Goal: Information Seeking & Learning: Learn about a topic

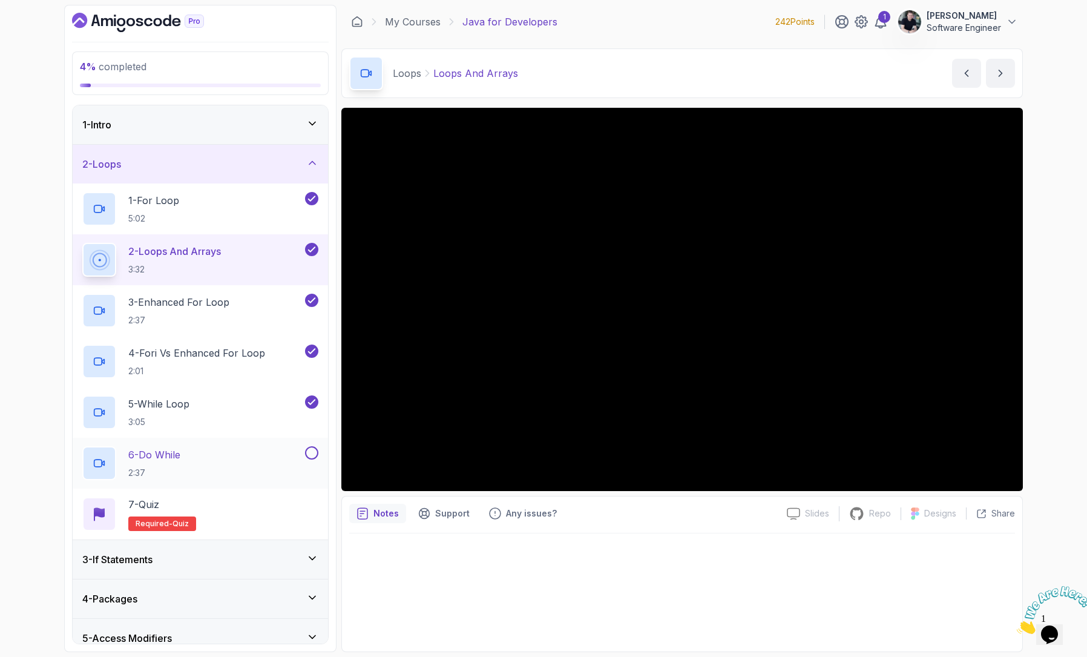
click at [203, 458] on div "6 - Do While 2:37" at bounding box center [192, 463] width 220 height 34
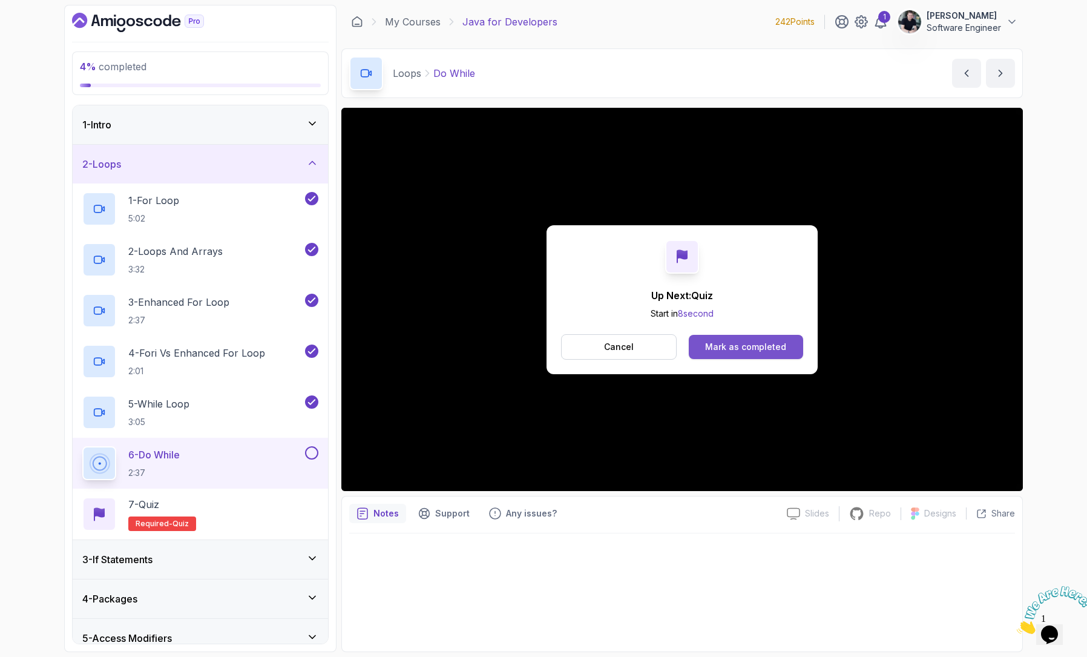
click at [757, 347] on div "Mark as completed" at bounding box center [745, 347] width 81 height 12
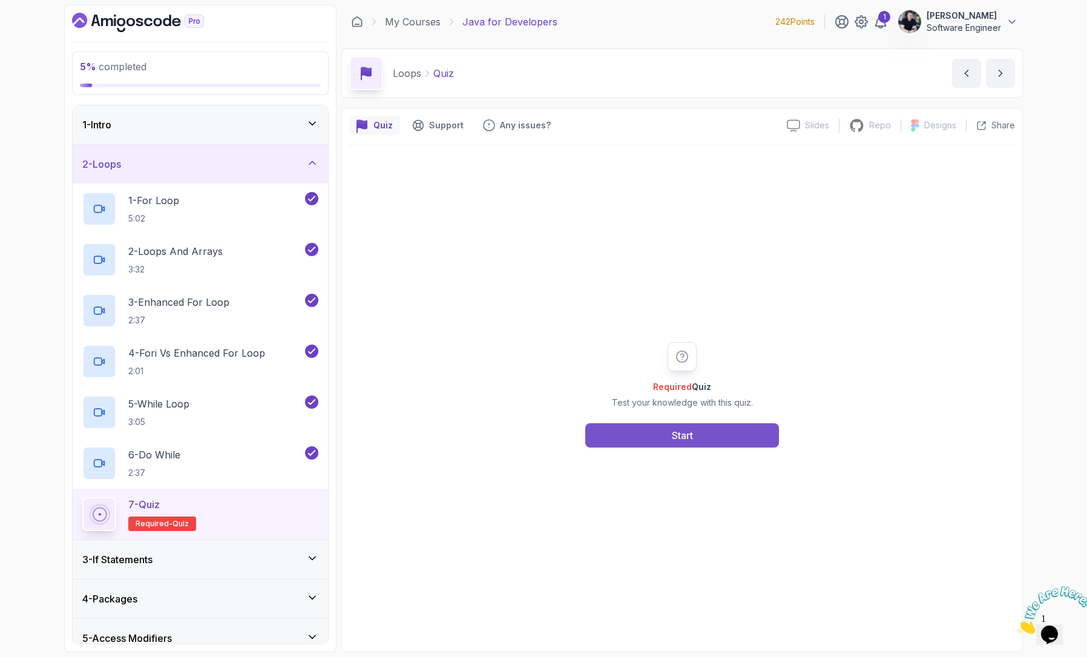
click at [649, 438] on button "Start" at bounding box center [682, 435] width 194 height 24
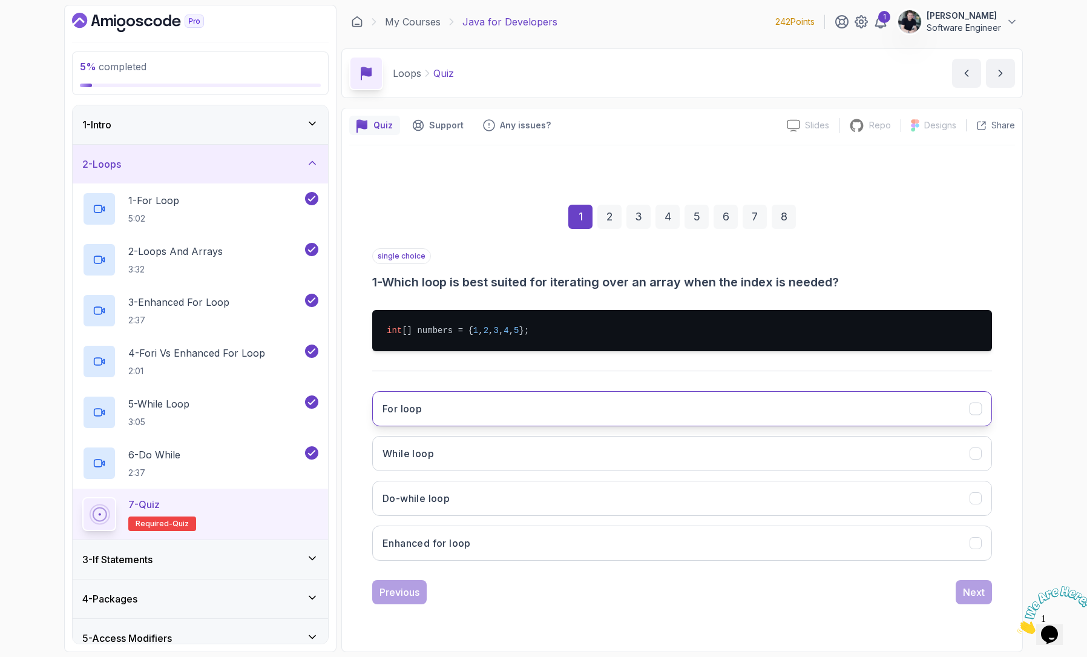
click at [455, 411] on button "For loop" at bounding box center [682, 408] width 620 height 35
click at [973, 590] on div "Next" at bounding box center [974, 592] width 22 height 15
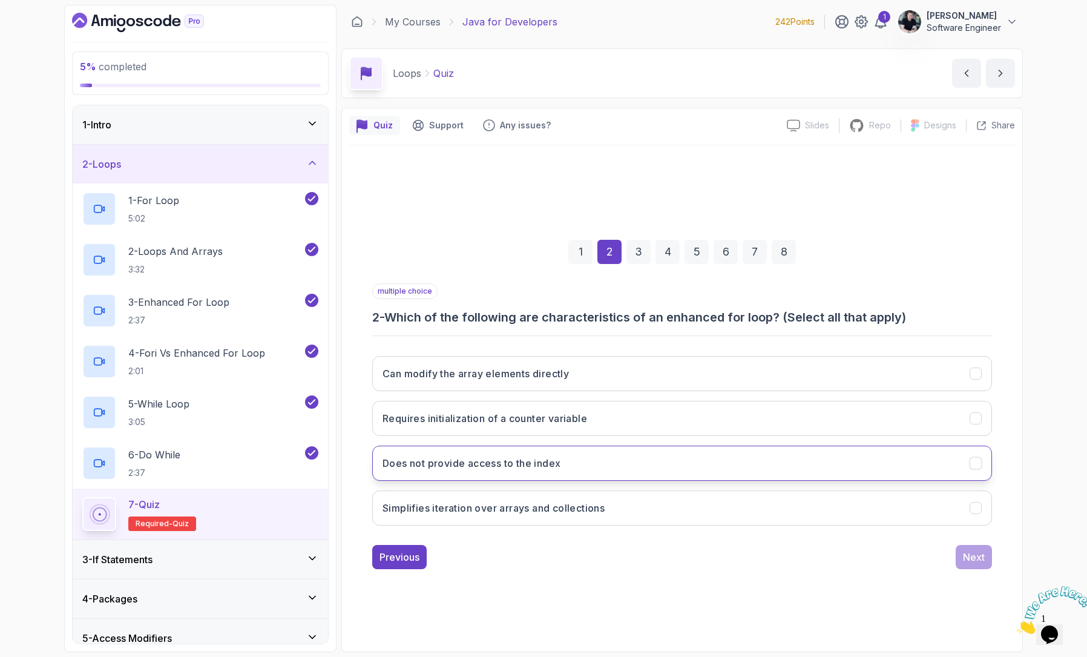
click at [508, 469] on h3 "Does not provide access to the index" at bounding box center [471, 463] width 178 height 15
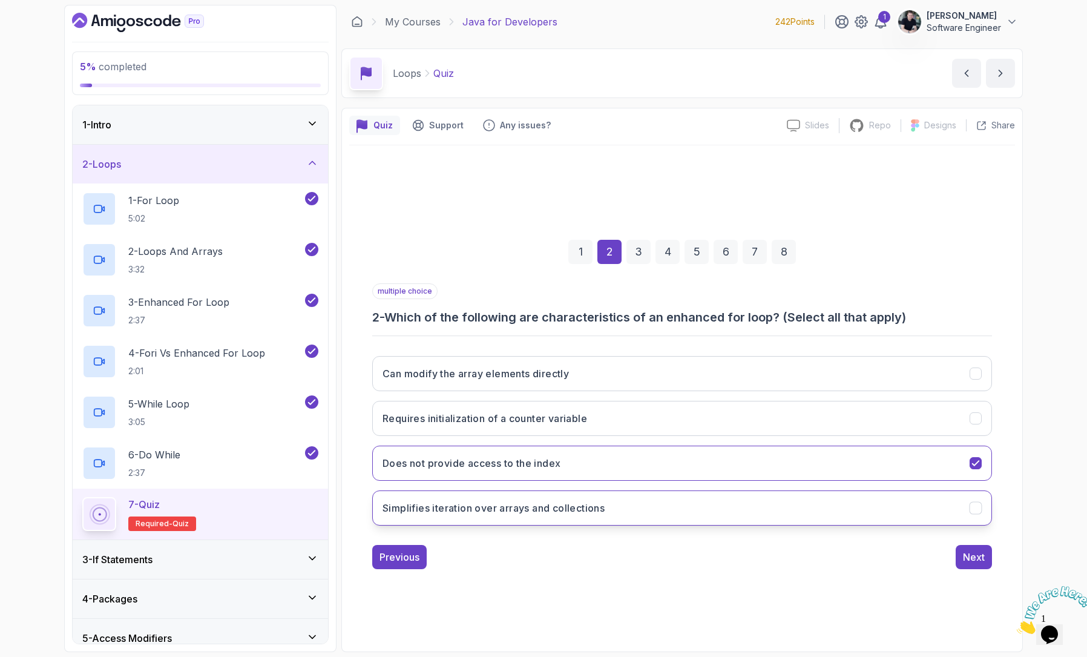
click at [513, 513] on h3 "Simplifies iteration over arrays and collections" at bounding box center [493, 508] width 222 height 15
click at [982, 561] on div "Next" at bounding box center [974, 557] width 22 height 15
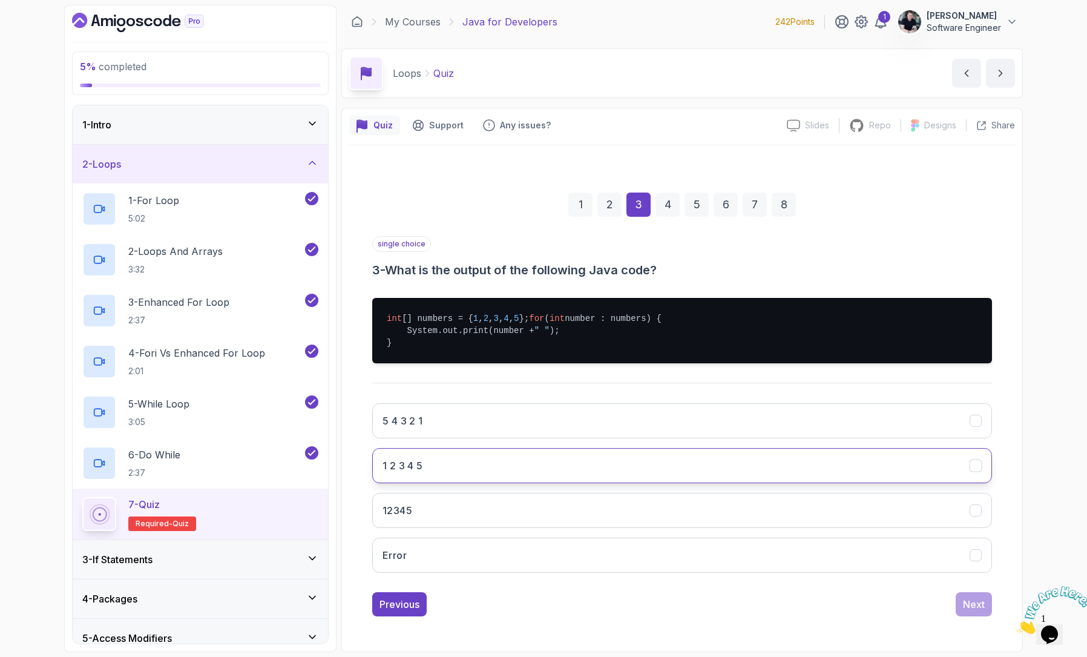
click at [421, 483] on button "1 2 3 4 5" at bounding box center [682, 465] width 620 height 35
click at [977, 611] on div "Next" at bounding box center [974, 604] width 22 height 15
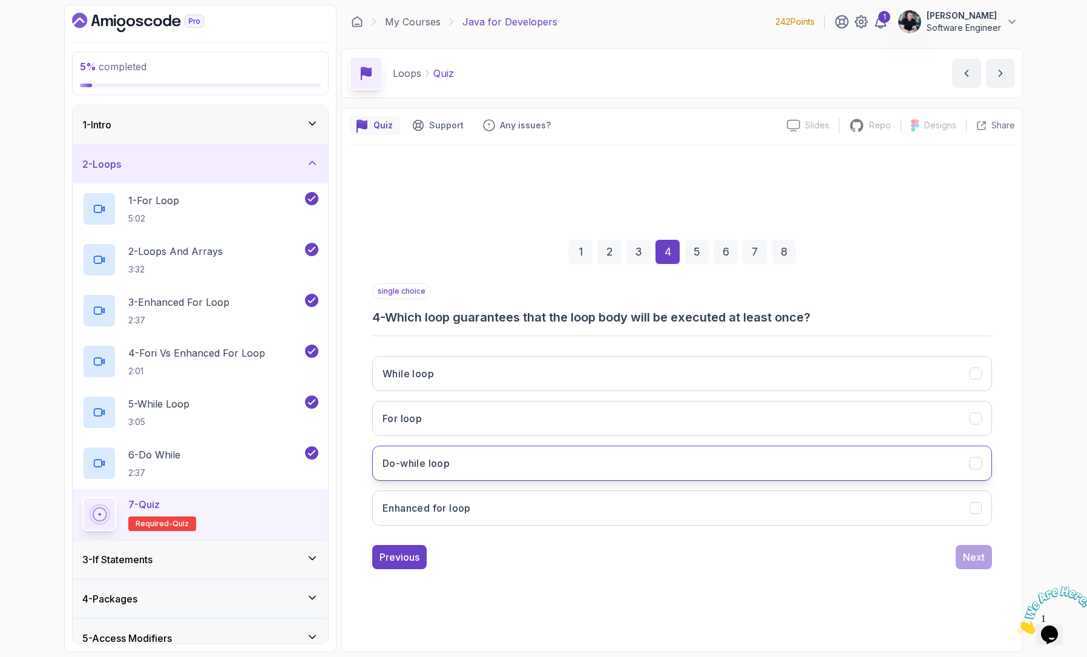
click at [473, 454] on button "Do-while loop" at bounding box center [682, 462] width 620 height 35
click at [963, 558] on div "Next" at bounding box center [974, 557] width 22 height 15
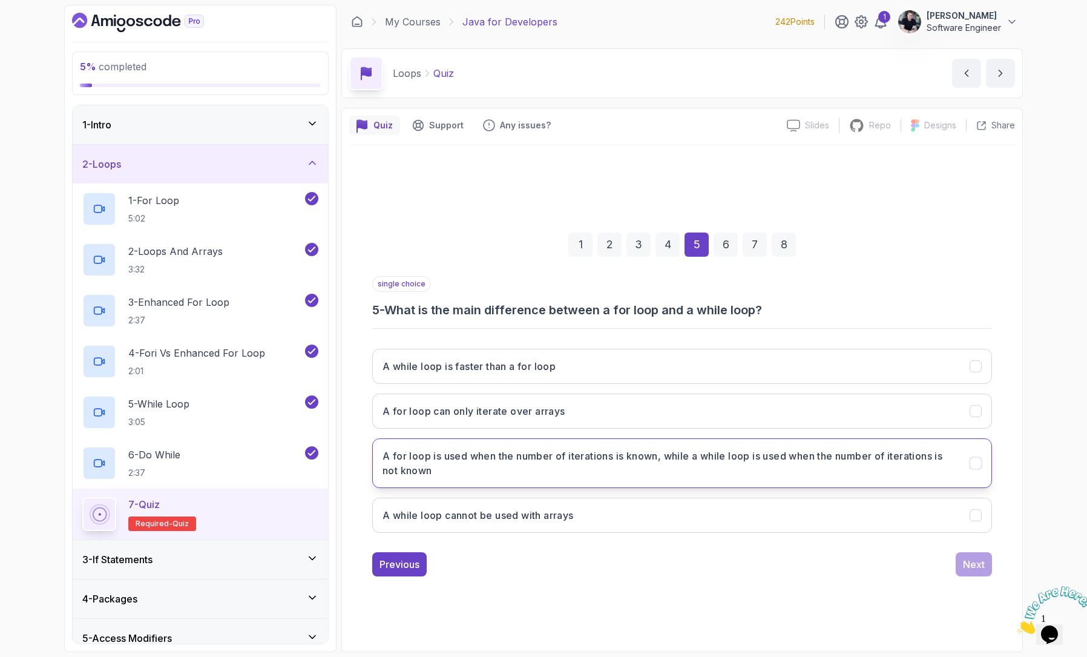
click at [485, 470] on h3 "A for loop is used when the number of iterations is known, while a while loop i…" at bounding box center [668, 462] width 573 height 29
click at [983, 566] on div "Next" at bounding box center [974, 564] width 22 height 15
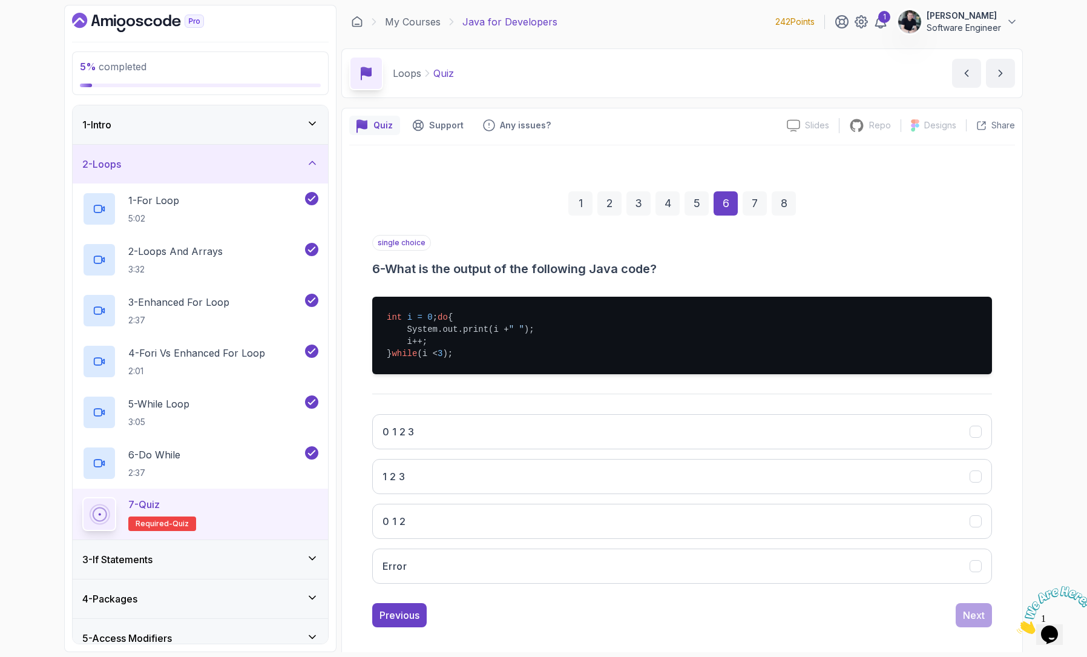
scroll to position [22, 0]
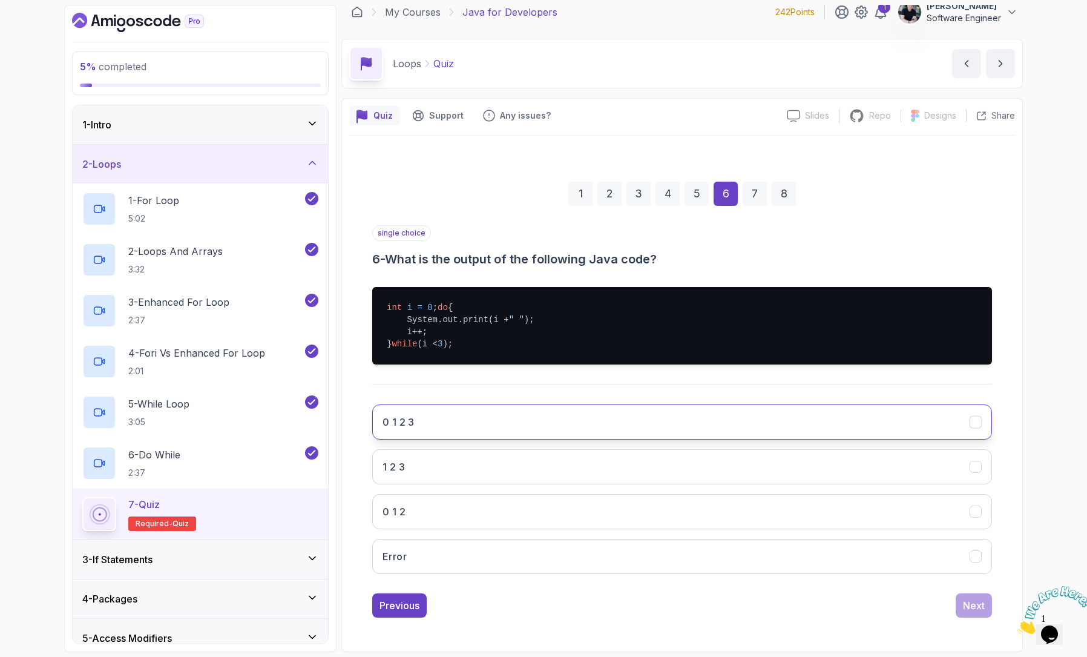
click at [637, 429] on button "0 1 2 3" at bounding box center [682, 421] width 620 height 35
click at [973, 612] on div "Next" at bounding box center [974, 605] width 22 height 15
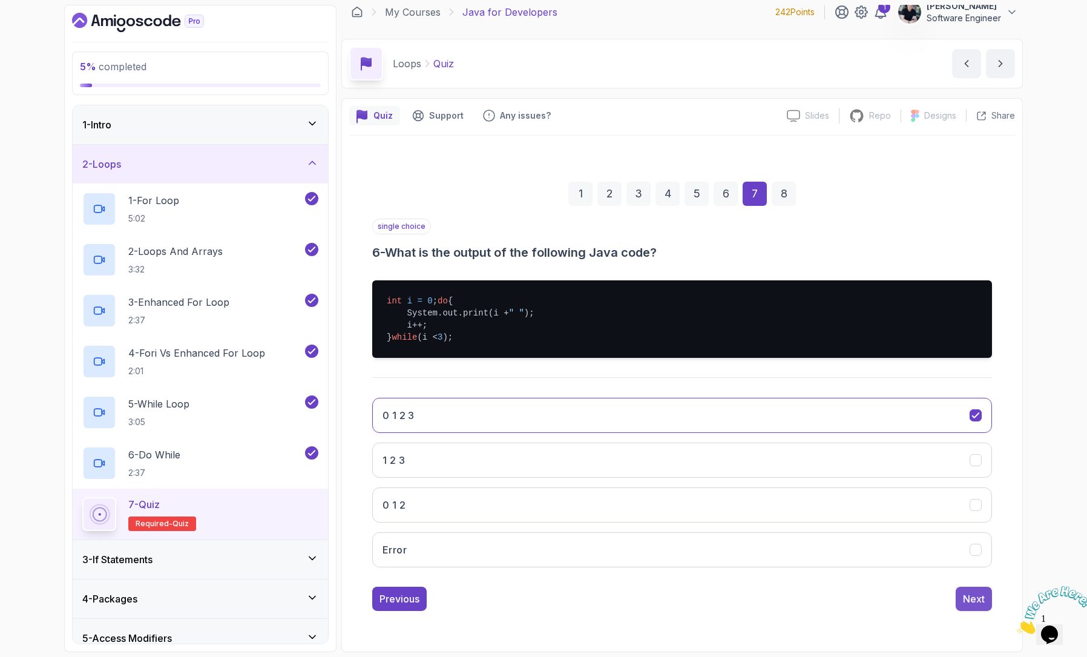
scroll to position [0, 0]
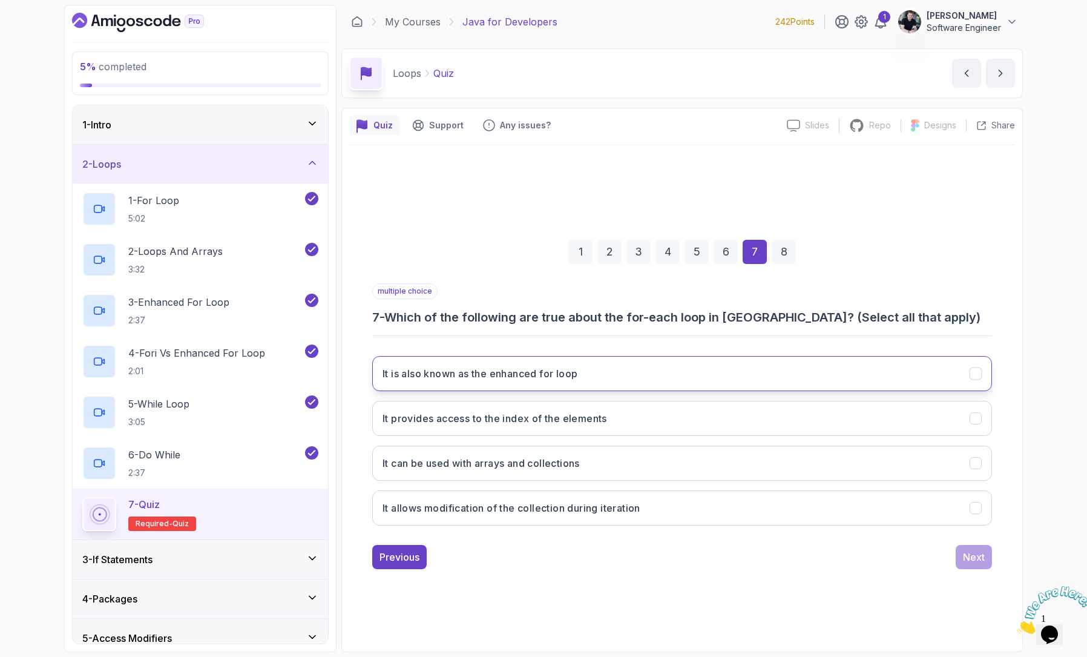
click at [565, 379] on h3 "It is also known as the enhanced for loop" at bounding box center [479, 373] width 195 height 15
click at [545, 472] on button "It can be used with arrays and collections" at bounding box center [682, 462] width 620 height 35
click at [967, 555] on div "Next" at bounding box center [974, 557] width 22 height 15
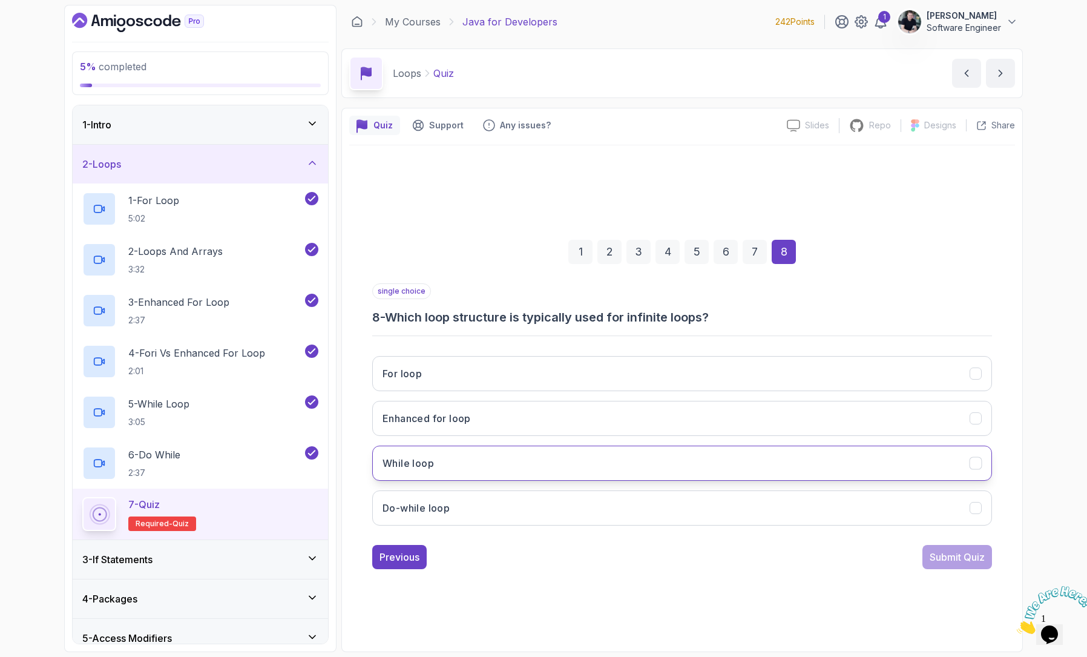
click at [490, 461] on button "While loop" at bounding box center [682, 462] width 620 height 35
click at [936, 555] on div "Submit Quiz" at bounding box center [957, 557] width 55 height 15
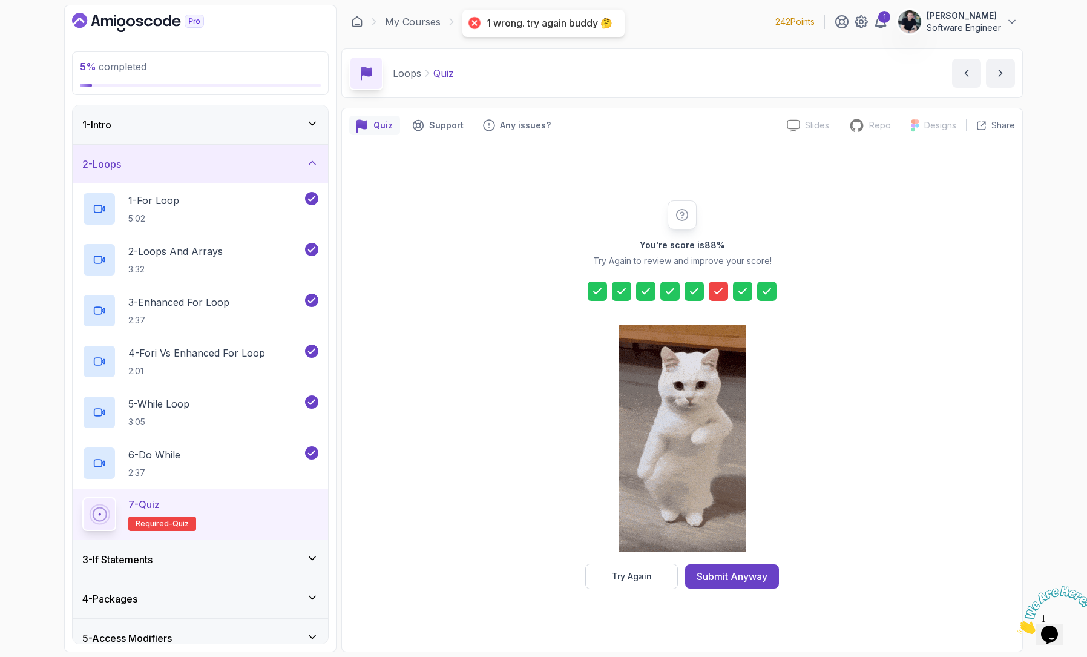
click at [716, 290] on icon at bounding box center [718, 291] width 12 height 12
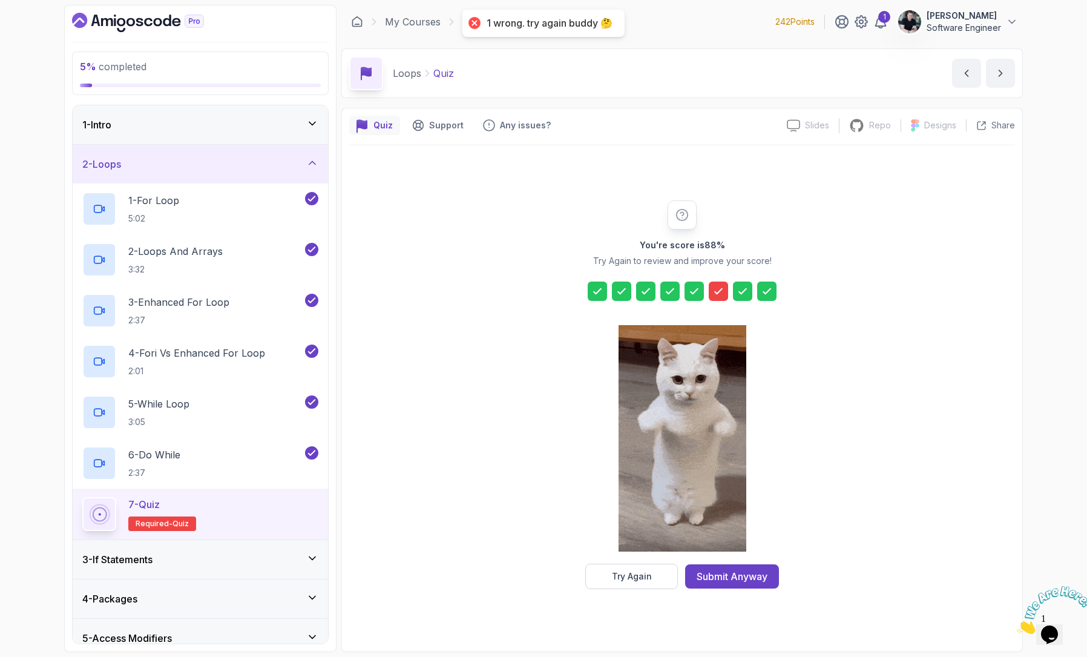
click at [716, 291] on icon at bounding box center [718, 291] width 12 height 12
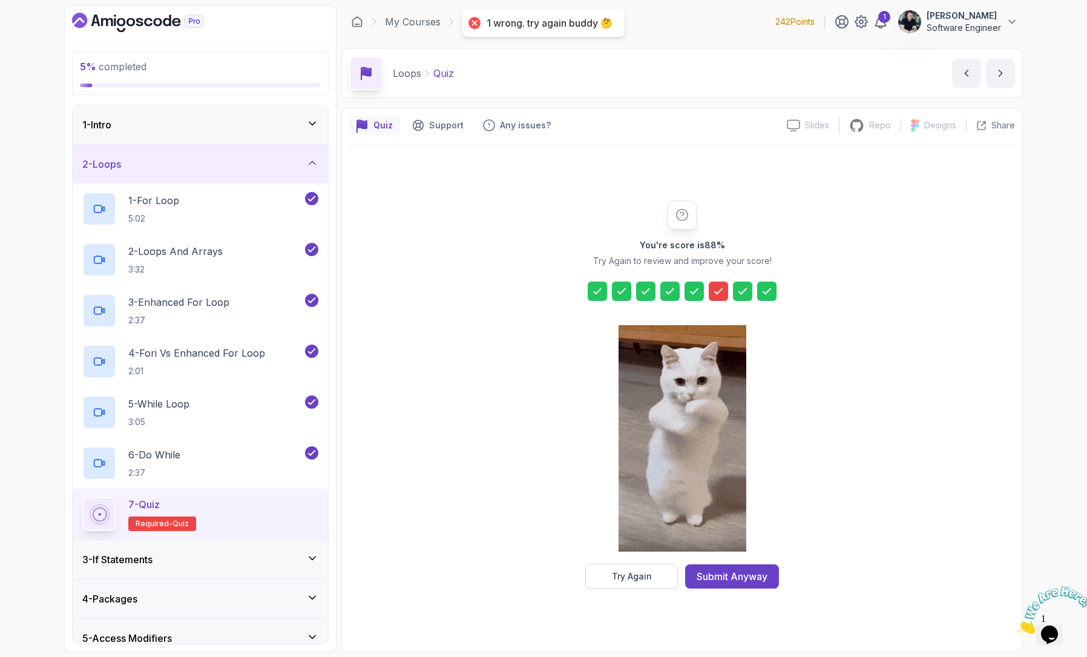
click at [716, 291] on icon at bounding box center [718, 291] width 12 height 12
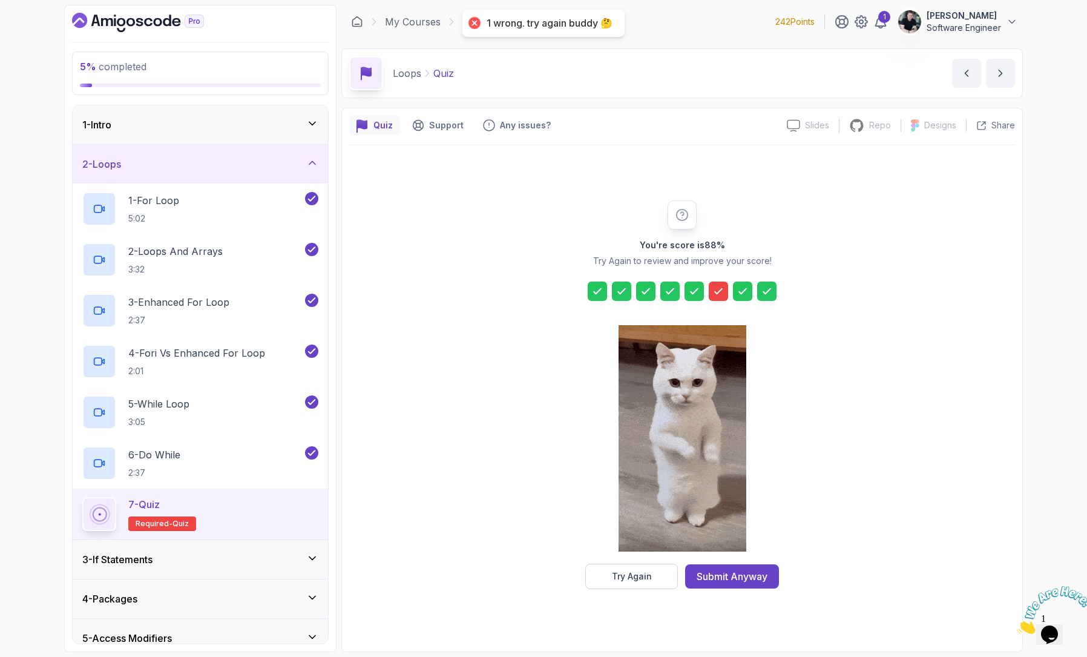
click at [837, 508] on div "You're score is 88 % Try Again to review and improve your score! Try Again Subm…" at bounding box center [682, 394] width 666 height 389
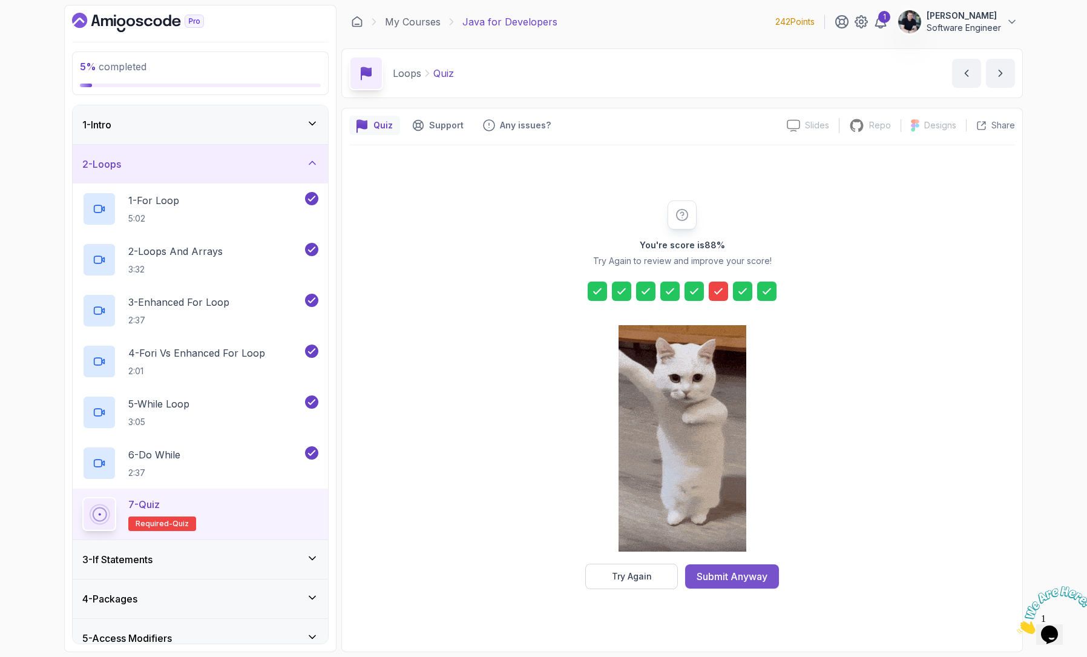
click at [720, 580] on div "Submit Anyway" at bounding box center [732, 576] width 71 height 15
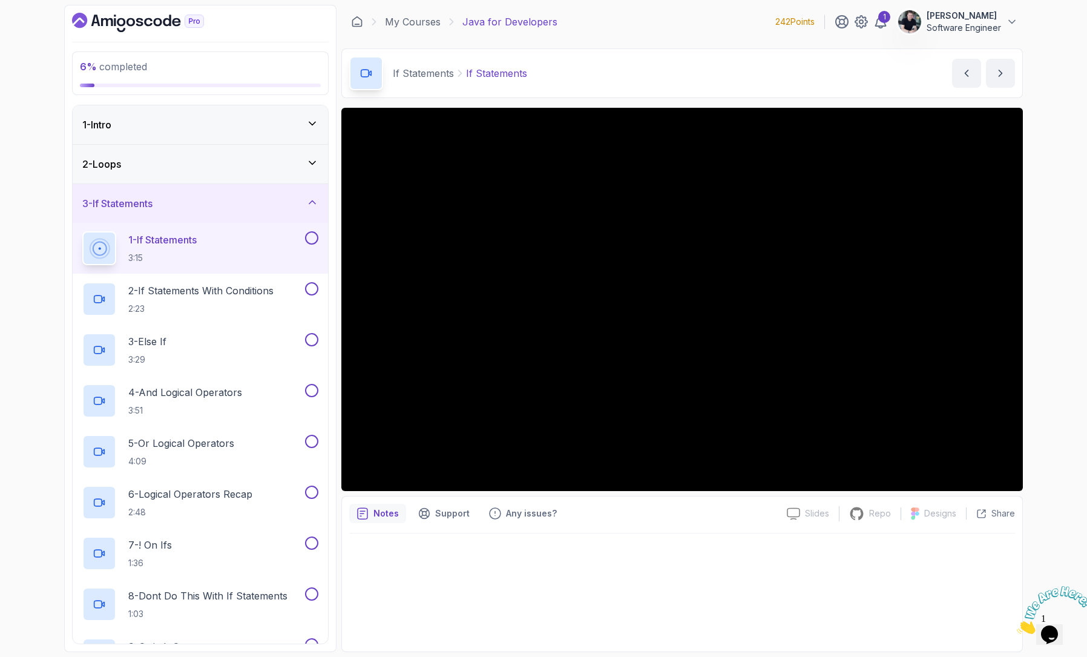
click at [146, 202] on h3 "3 - If Statements" at bounding box center [117, 203] width 70 height 15
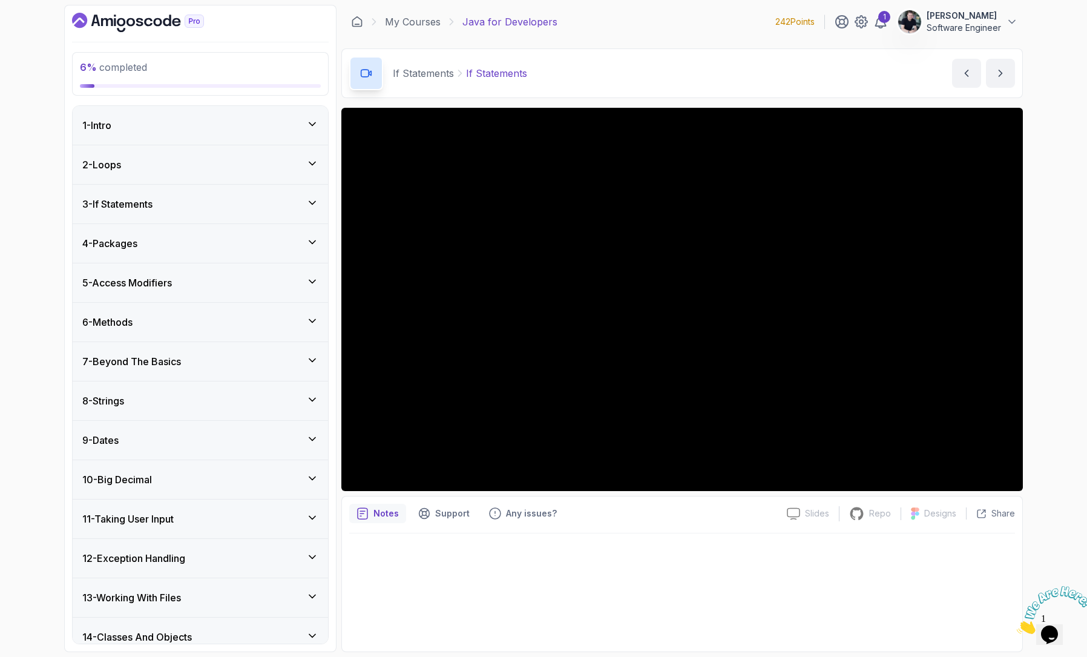
click at [131, 251] on div "4 - Packages" at bounding box center [200, 243] width 255 height 39
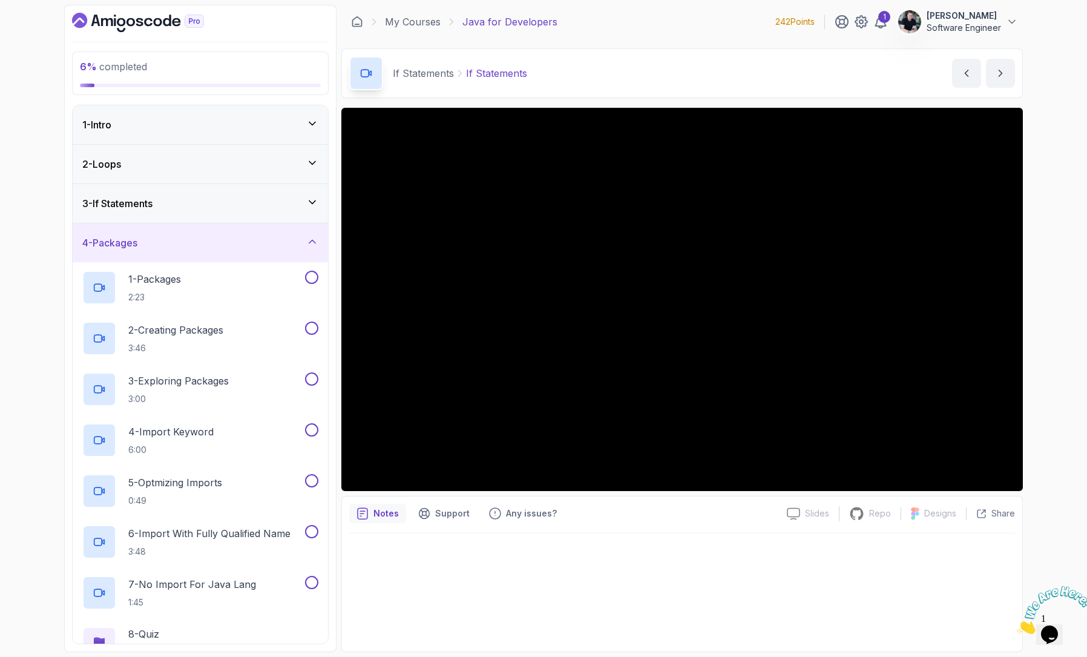
click at [127, 248] on h3 "4 - Packages" at bounding box center [109, 242] width 55 height 15
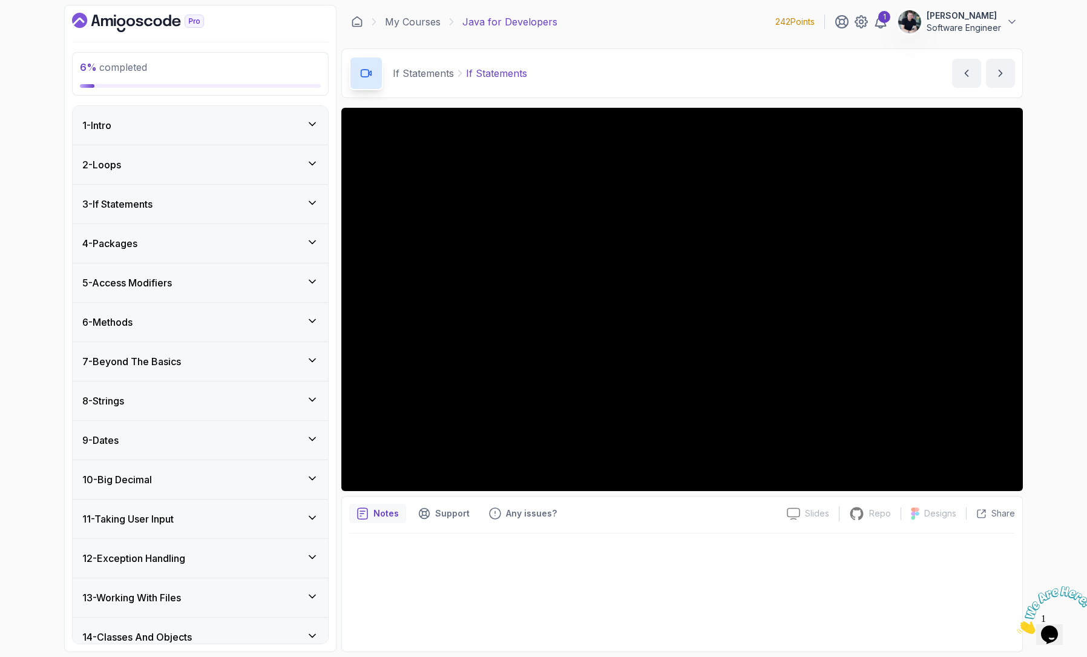
click at [123, 278] on h3 "5 - Access Modifiers" at bounding box center [127, 282] width 90 height 15
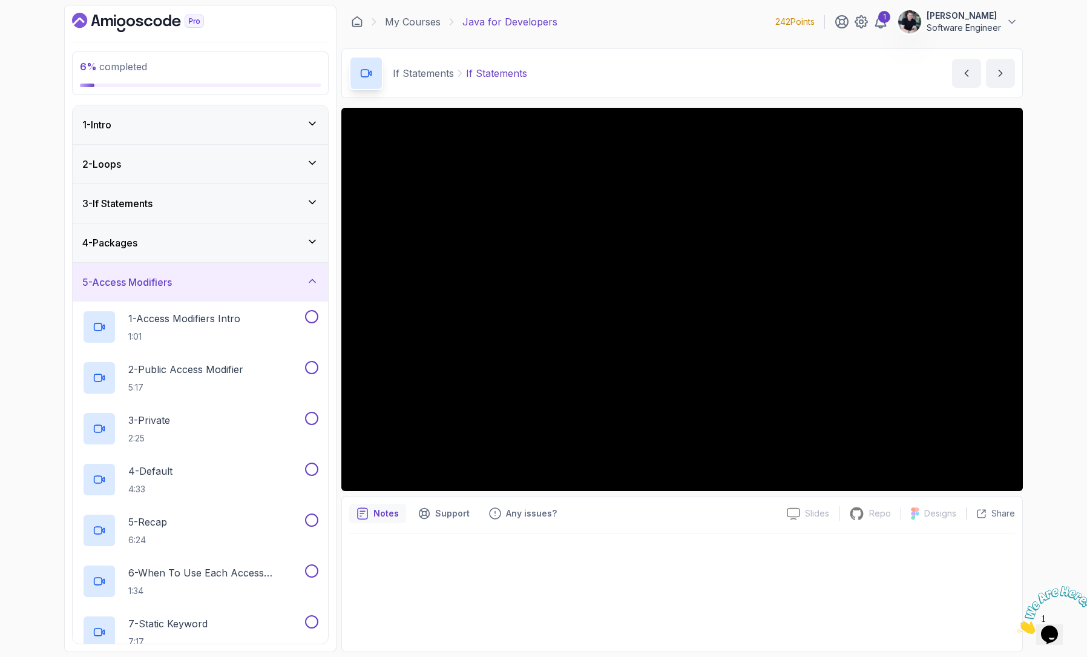
click at [123, 278] on h3 "5 - Access Modifiers" at bounding box center [127, 282] width 90 height 15
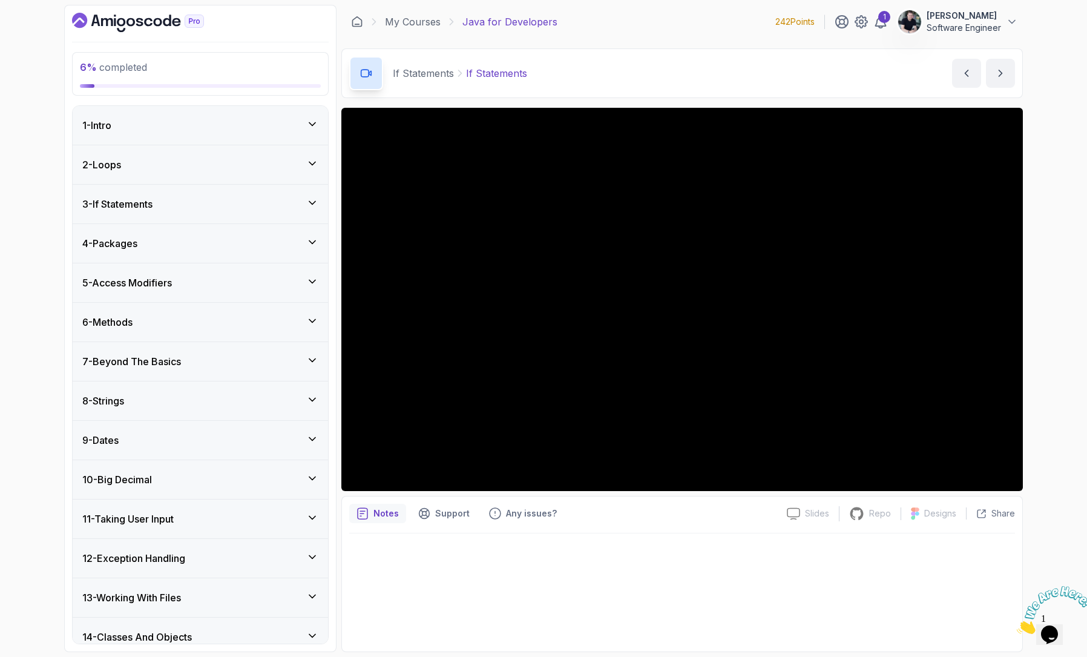
click at [122, 315] on h3 "6 - Methods" at bounding box center [107, 322] width 50 height 15
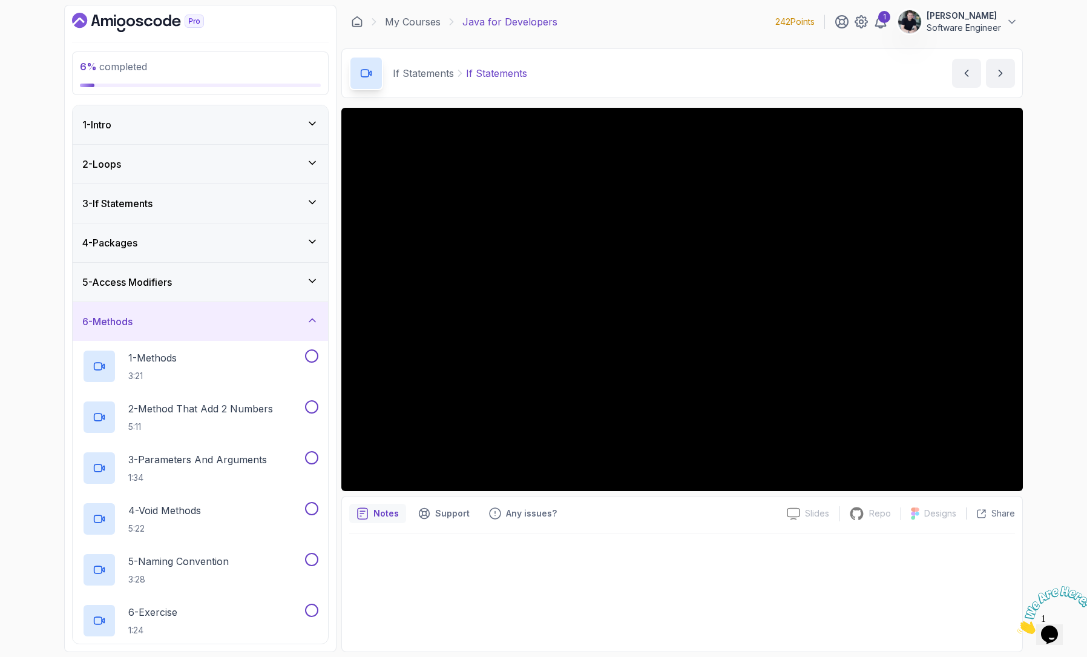
click at [122, 317] on h3 "6 - Methods" at bounding box center [107, 321] width 50 height 15
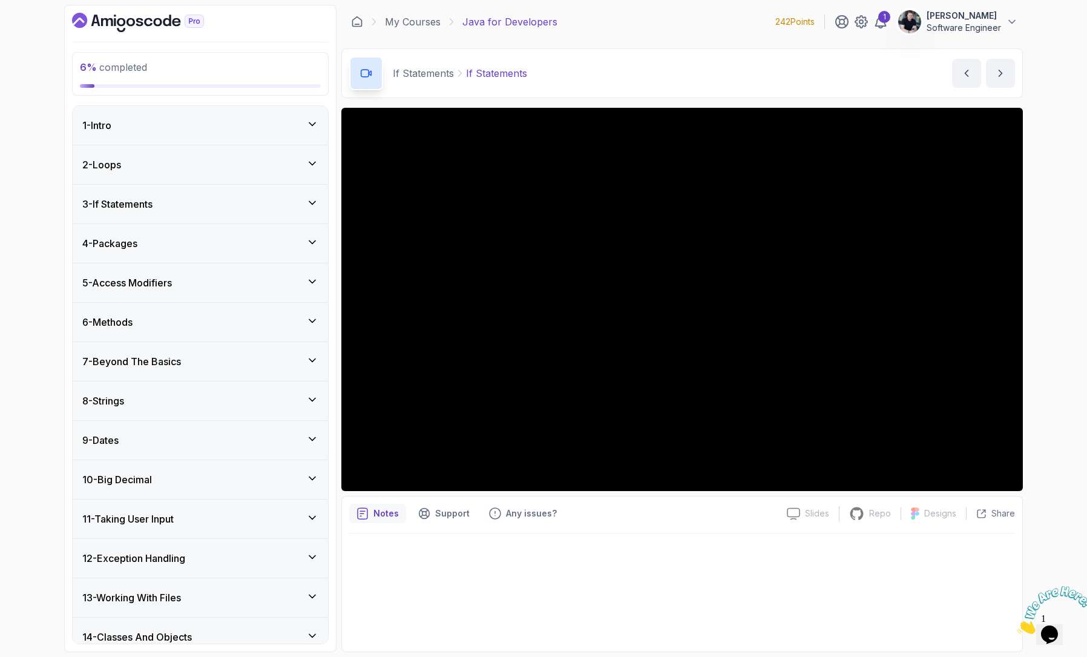
click at [132, 324] on h3 "6 - Methods" at bounding box center [107, 322] width 50 height 15
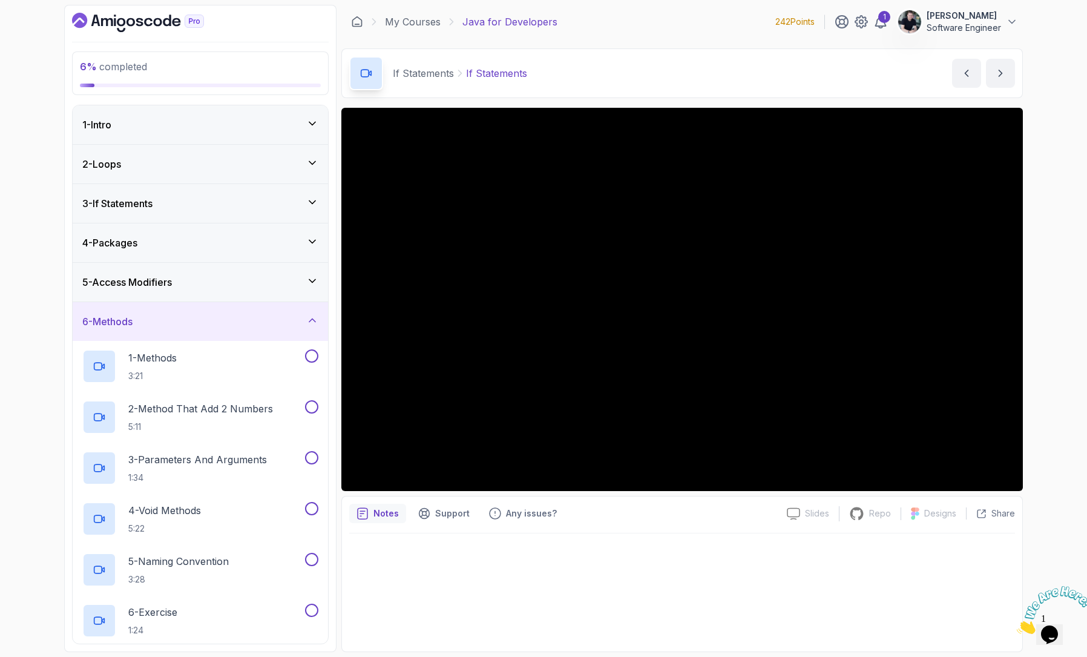
scroll to position [88, 0]
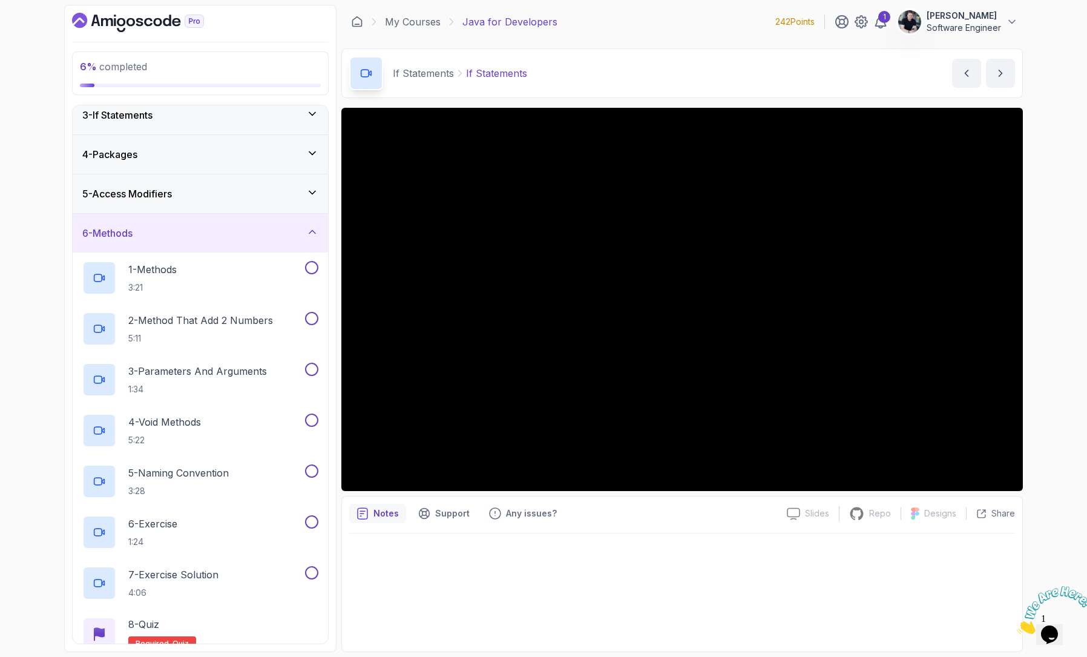
click at [138, 248] on div "6 - Methods" at bounding box center [200, 233] width 255 height 39
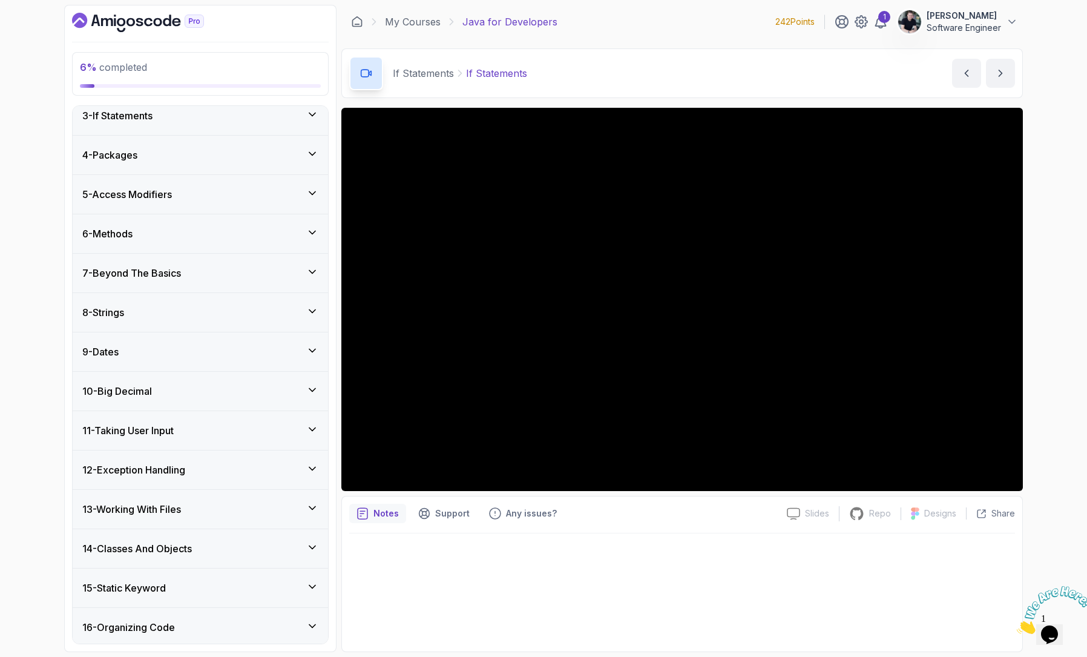
click at [124, 302] on div "8 - Strings" at bounding box center [200, 312] width 255 height 39
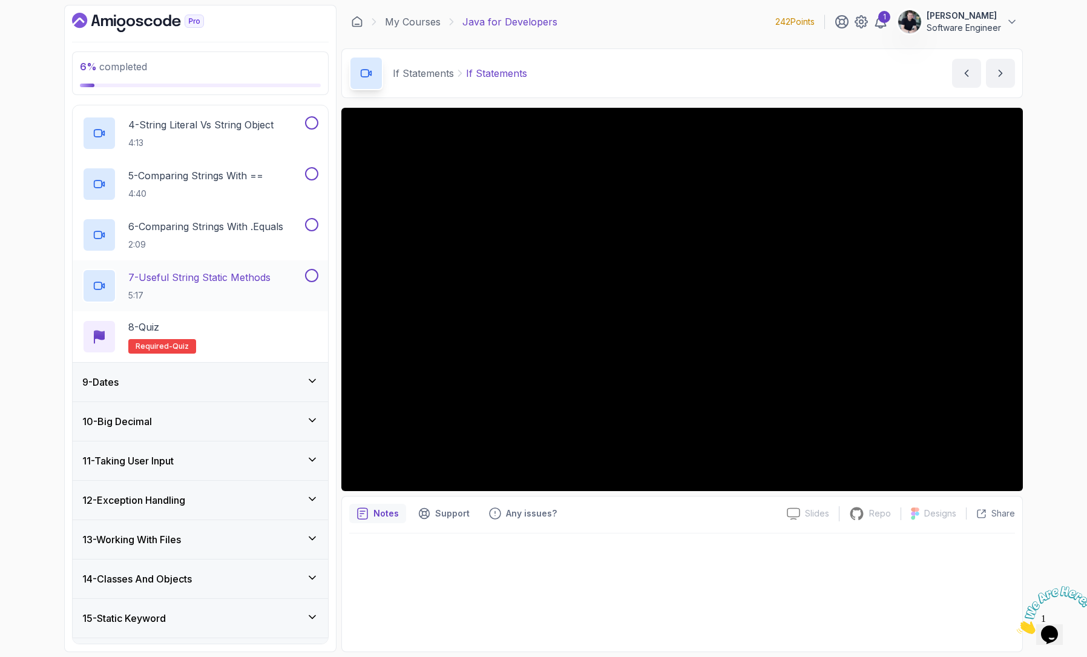
scroll to position [237, 0]
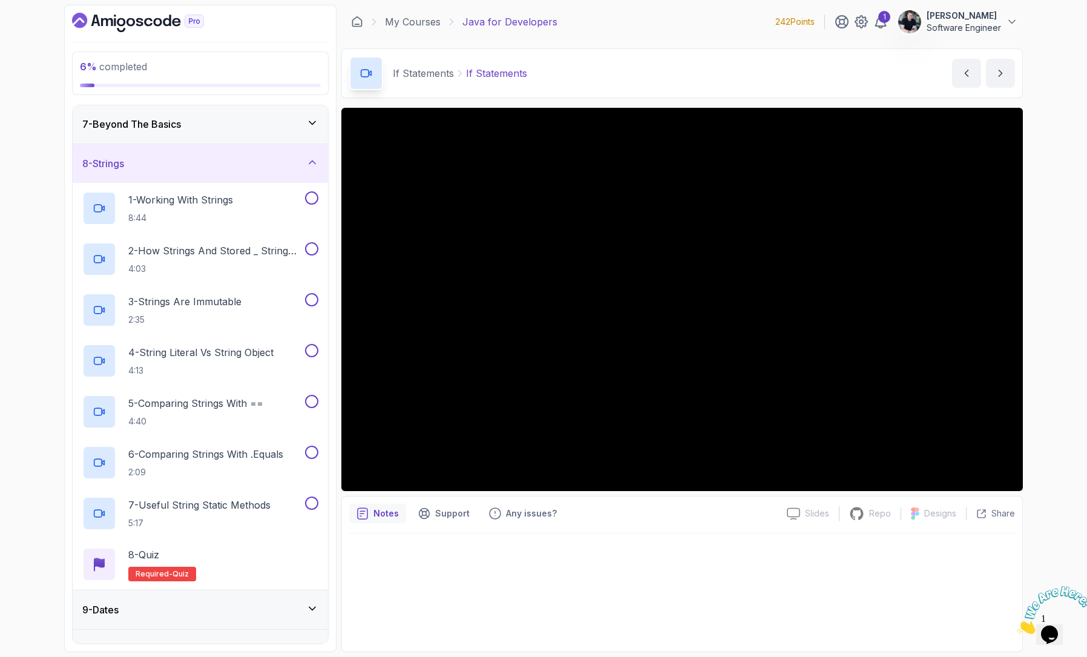
click at [134, 166] on div "8 - Strings" at bounding box center [200, 163] width 236 height 15
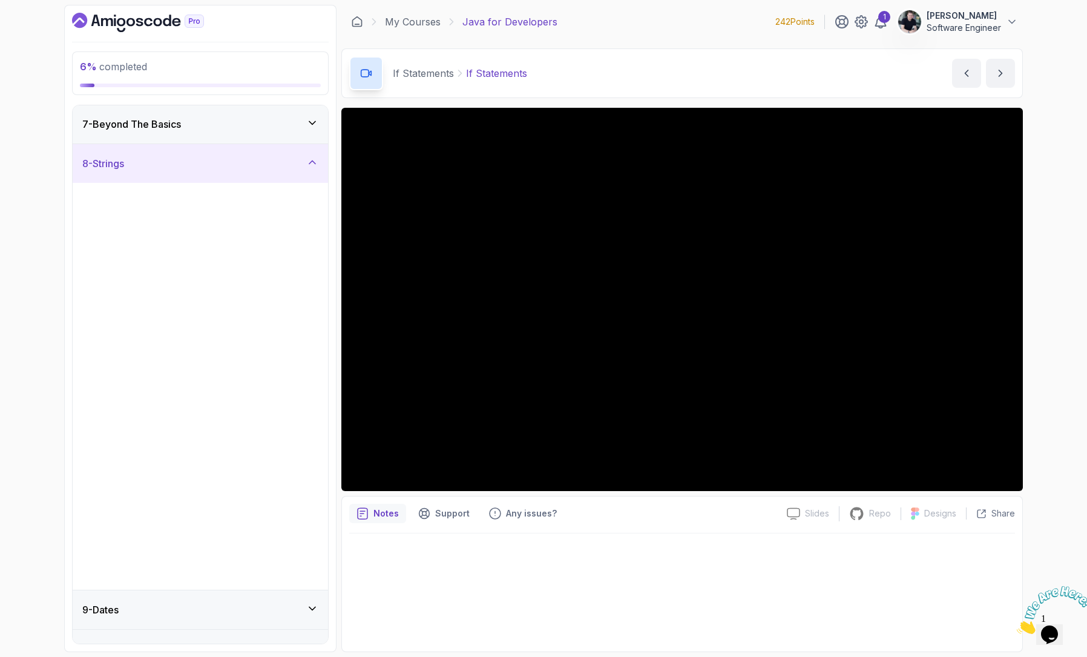
scroll to position [209, 0]
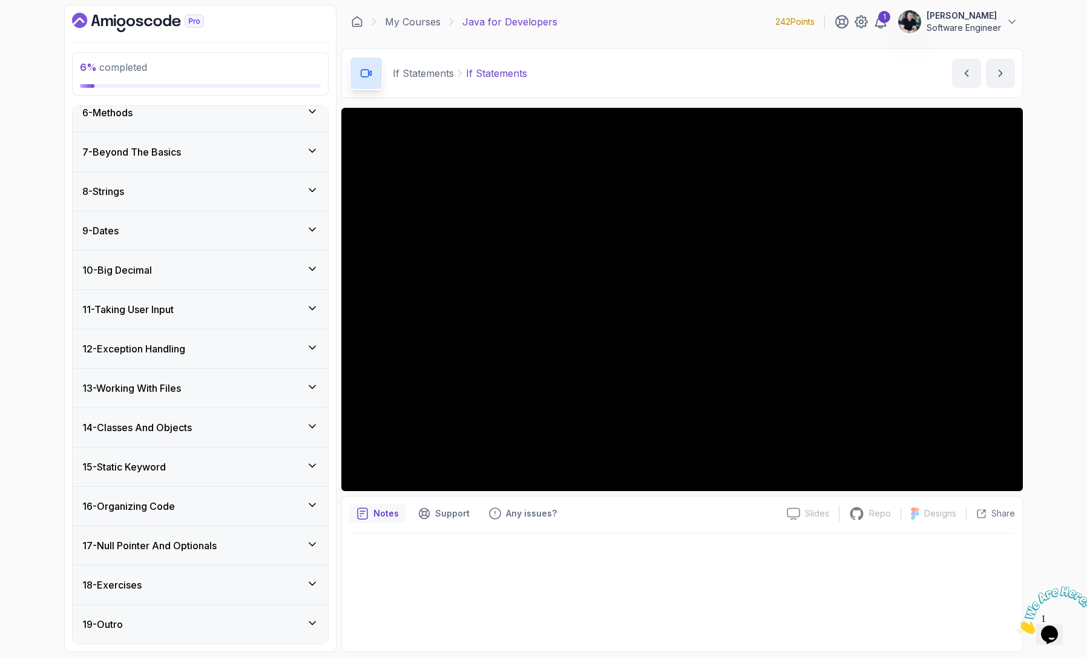
click at [115, 226] on h3 "9 - Dates" at bounding box center [100, 230] width 36 height 15
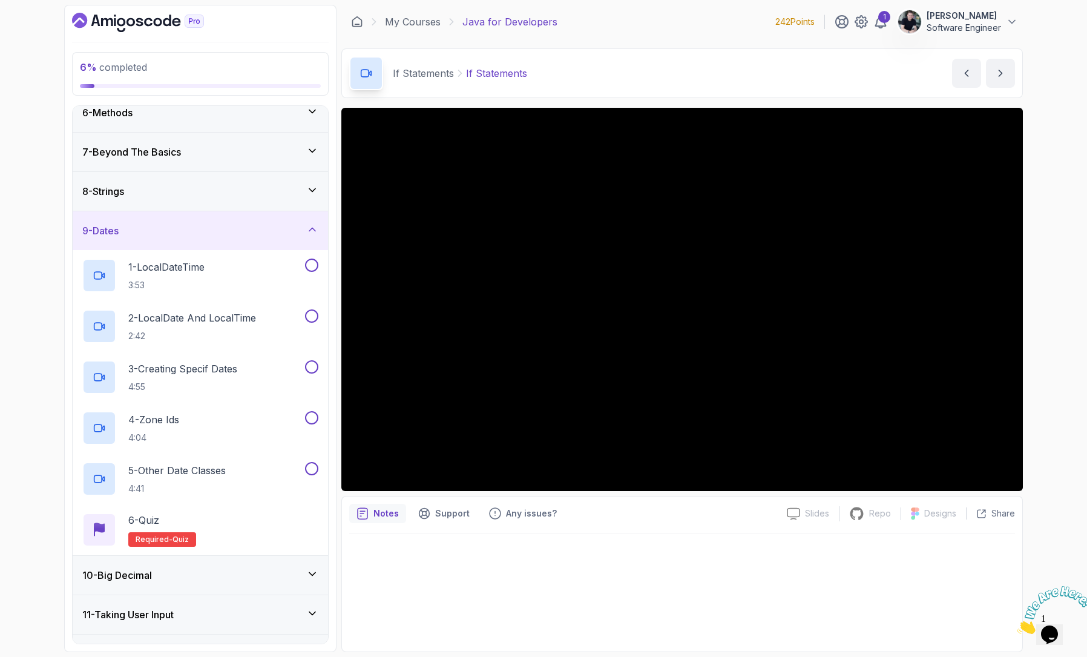
click at [115, 226] on h3 "9 - Dates" at bounding box center [100, 230] width 36 height 15
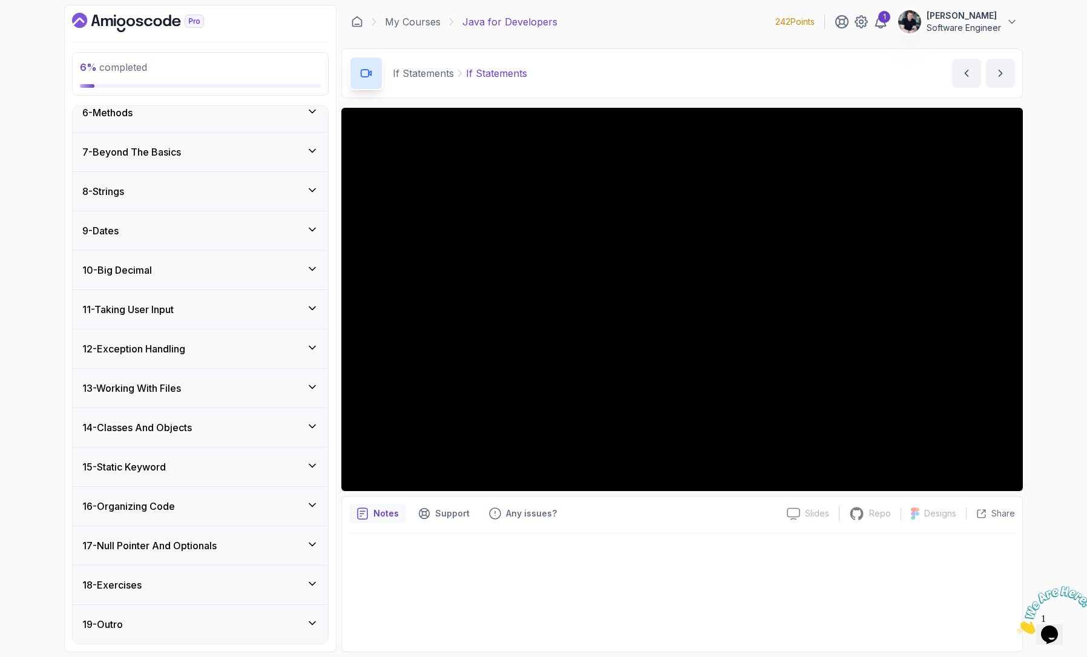
click at [116, 265] on h3 "10 - Big Decimal" at bounding box center [117, 270] width 70 height 15
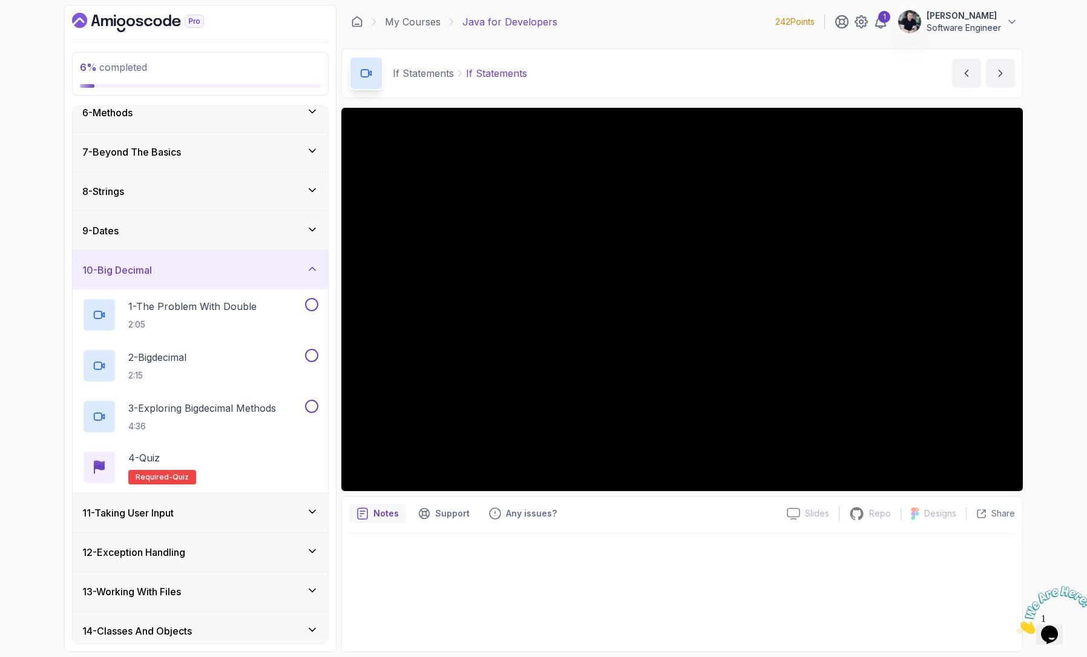
click at [116, 265] on h3 "10 - Big Decimal" at bounding box center [117, 270] width 70 height 15
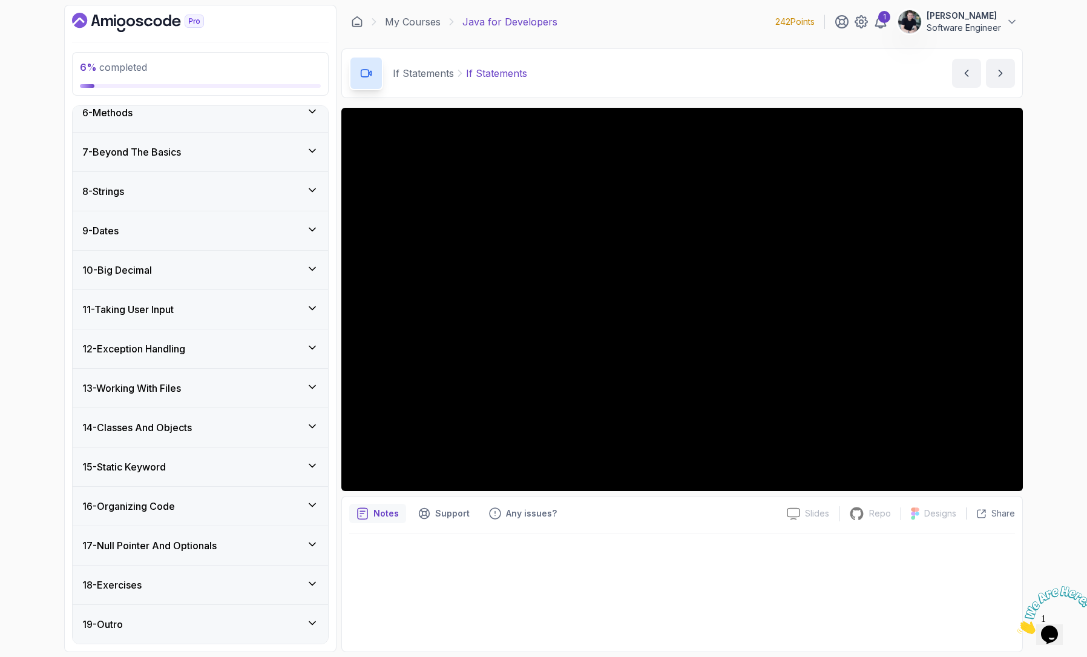
click at [160, 274] on div "10 - Big Decimal" at bounding box center [200, 270] width 236 height 15
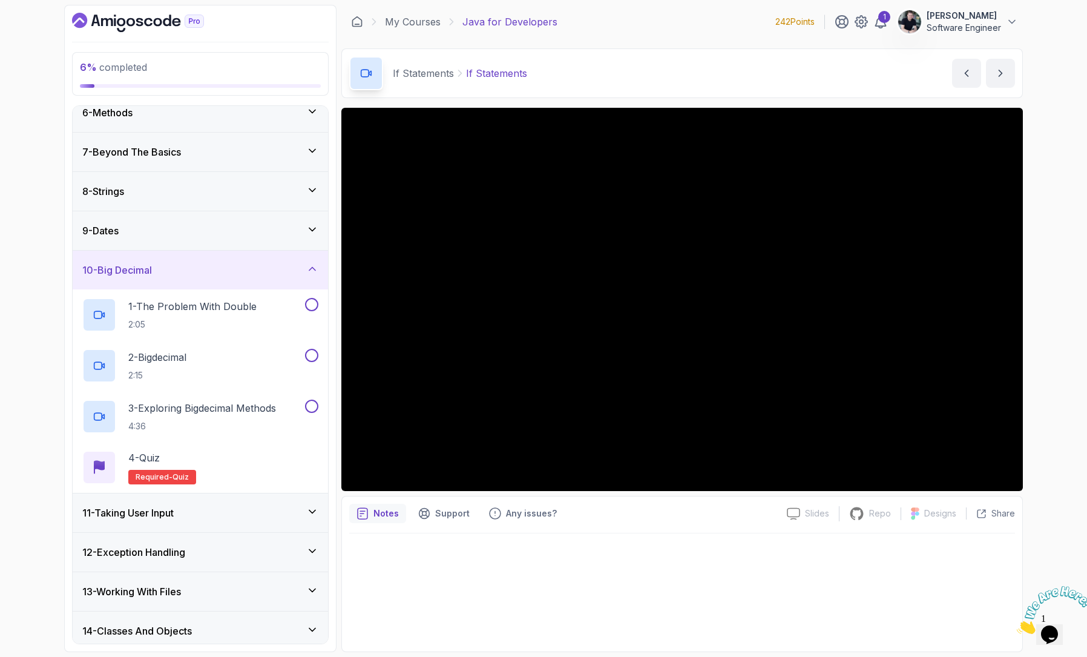
click at [160, 274] on div "10 - Big Decimal" at bounding box center [200, 270] width 236 height 15
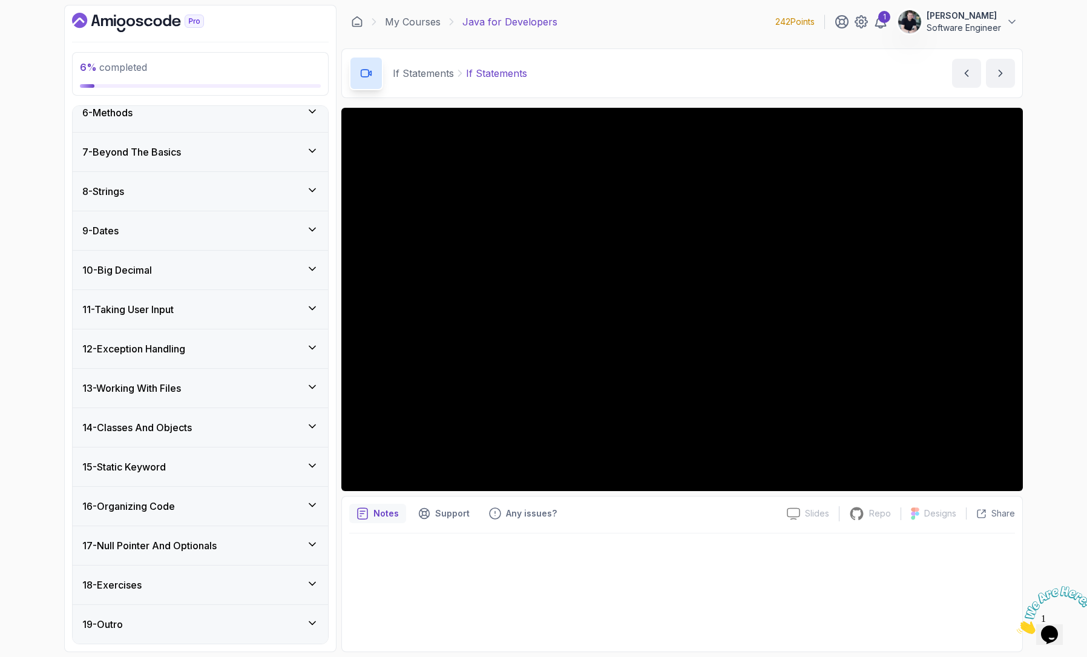
scroll to position [0, 0]
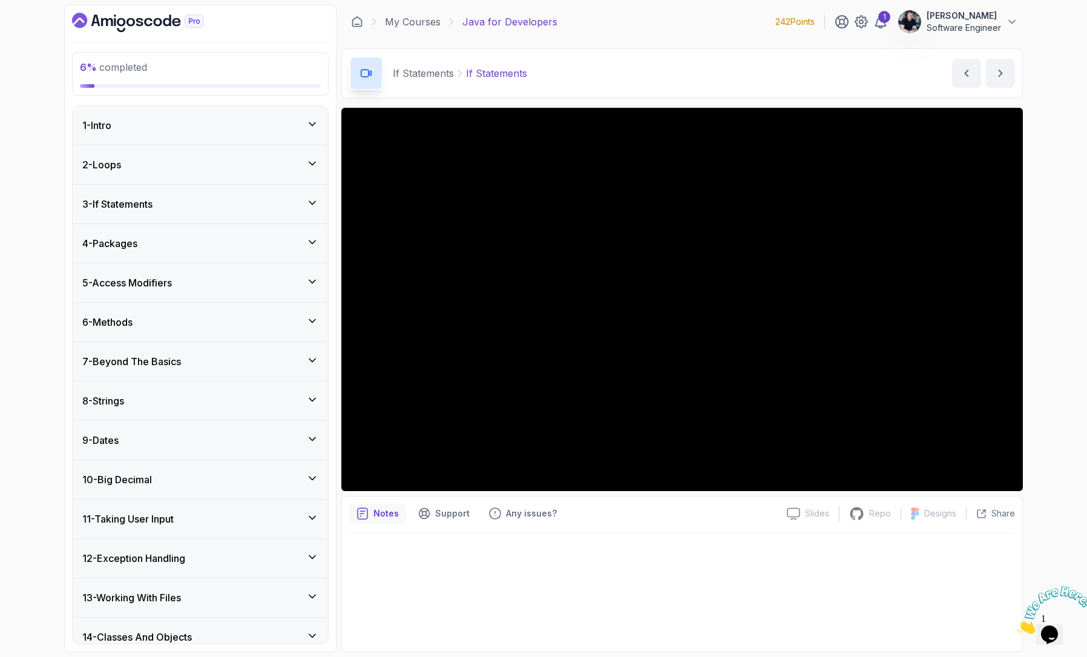
click at [153, 200] on h3 "3 - If Statements" at bounding box center [117, 204] width 70 height 15
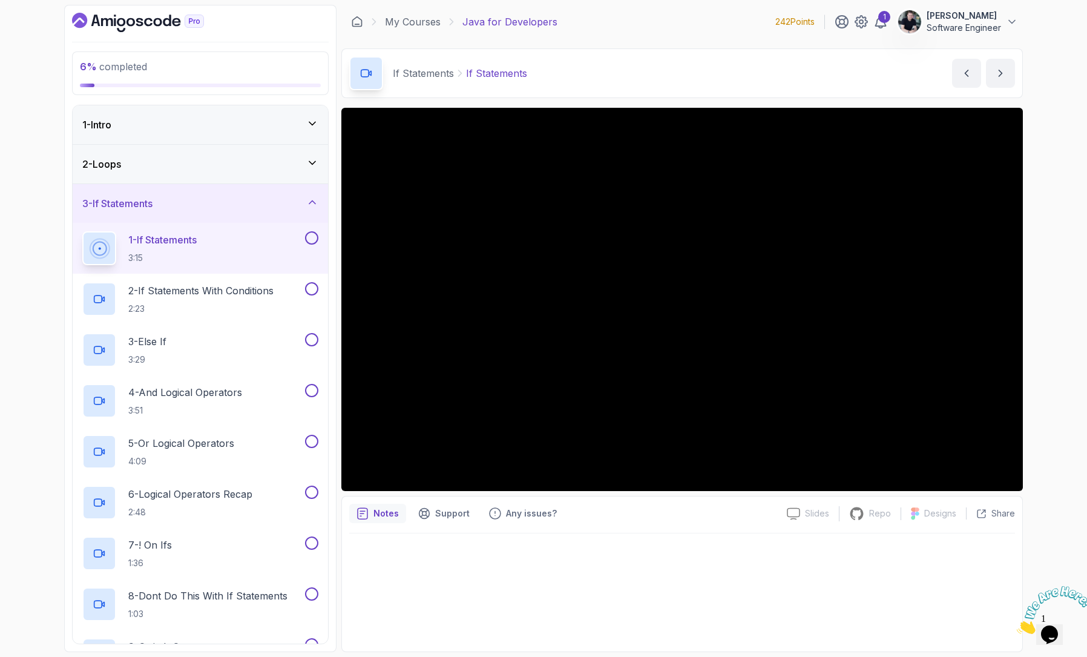
click at [744, 50] on div "If Statements If Statements If Statements by [PERSON_NAME]" at bounding box center [681, 73] width 681 height 50
click at [882, 22] on div "1" at bounding box center [884, 17] width 12 height 12
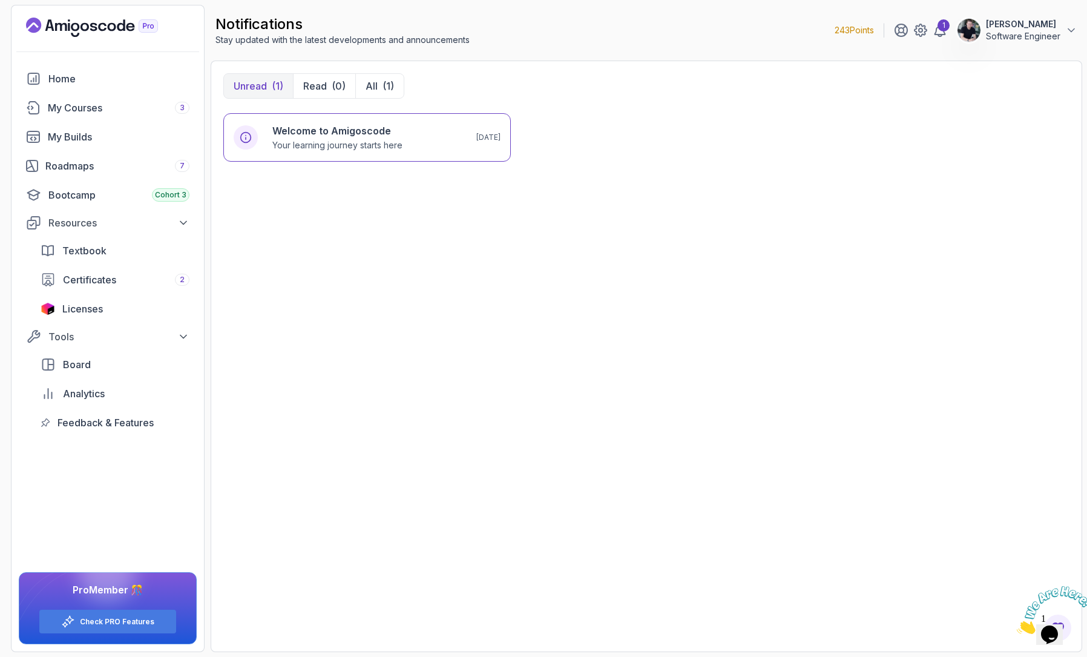
click at [102, 25] on icon "Landing page" at bounding box center [92, 27] width 132 height 19
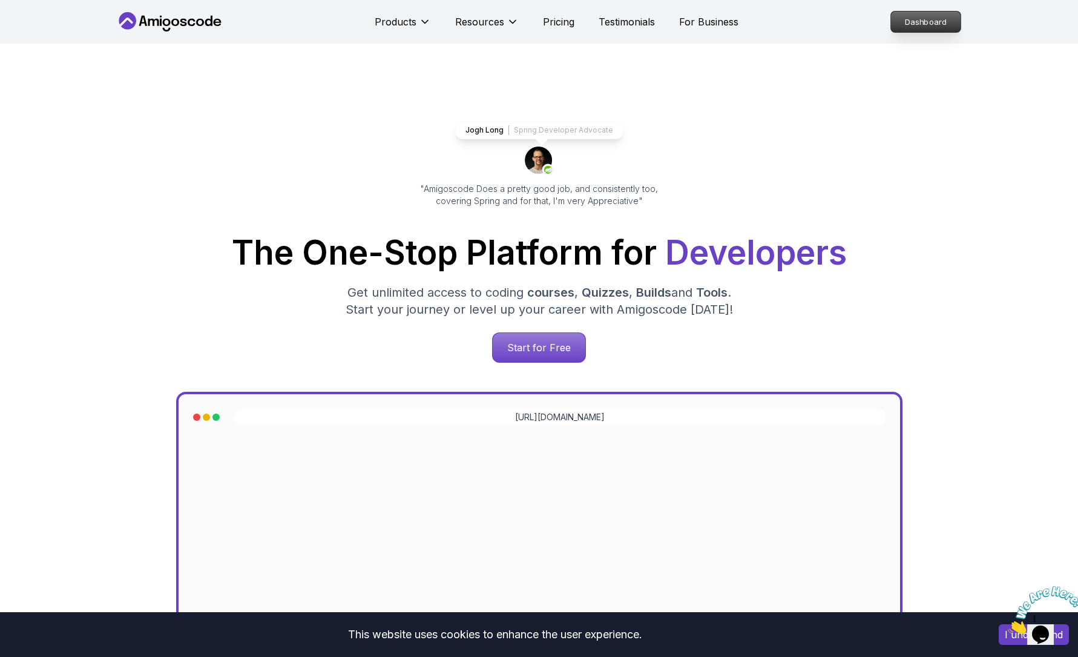
click at [940, 14] on p "Dashboard" at bounding box center [926, 21] width 70 height 21
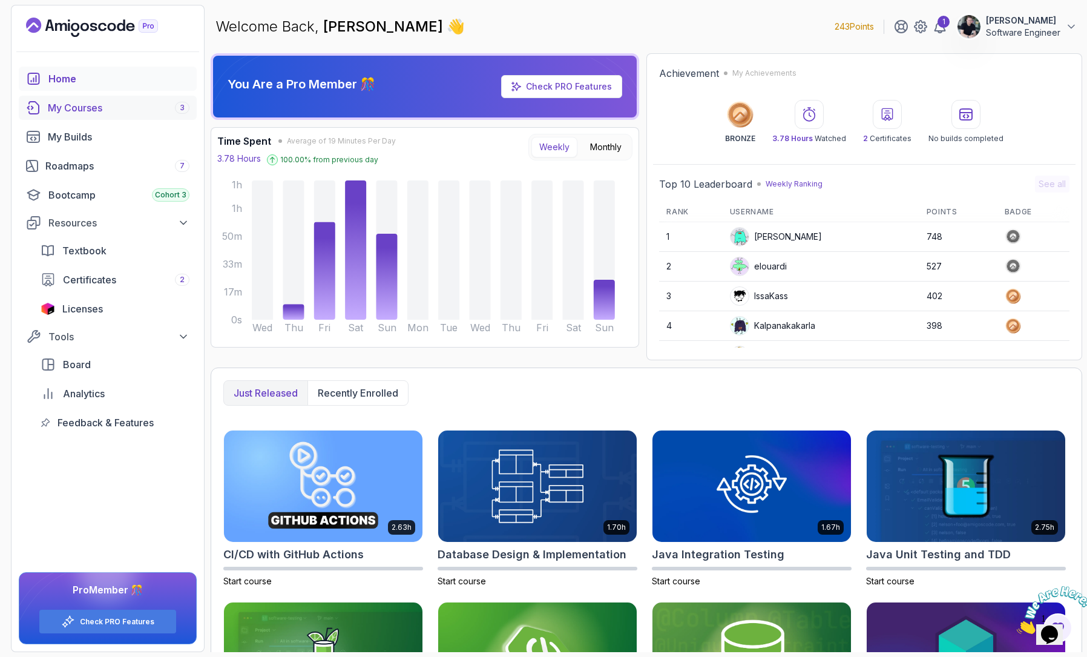
click at [80, 114] on div "My Courses 3" at bounding box center [119, 107] width 142 height 15
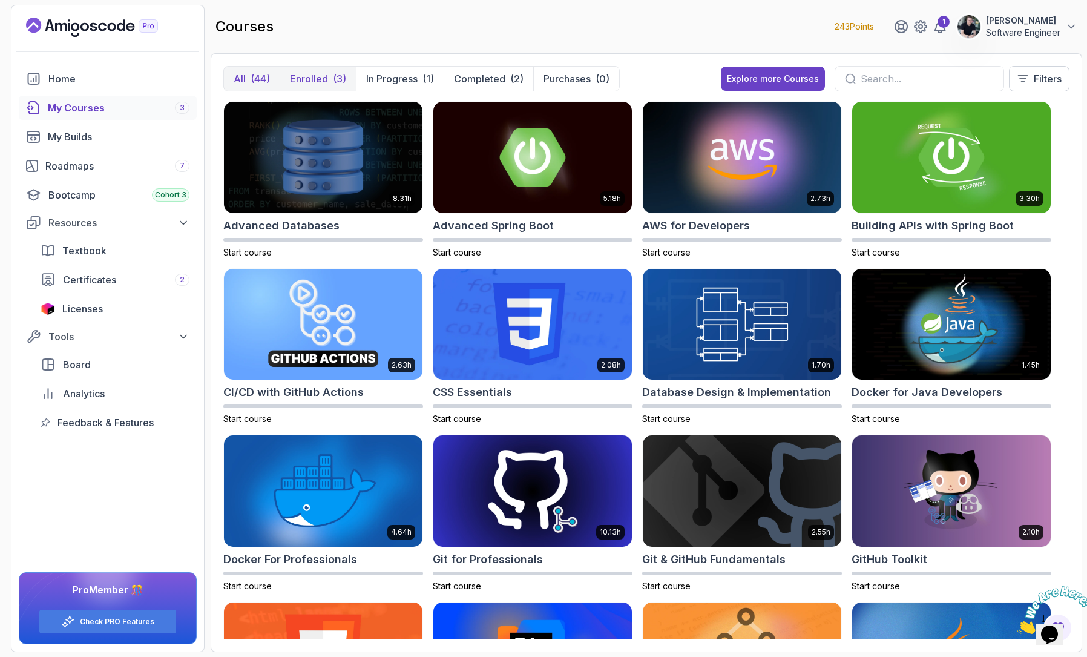
click at [329, 79] on button "Enrolled (3)" at bounding box center [318, 79] width 76 height 24
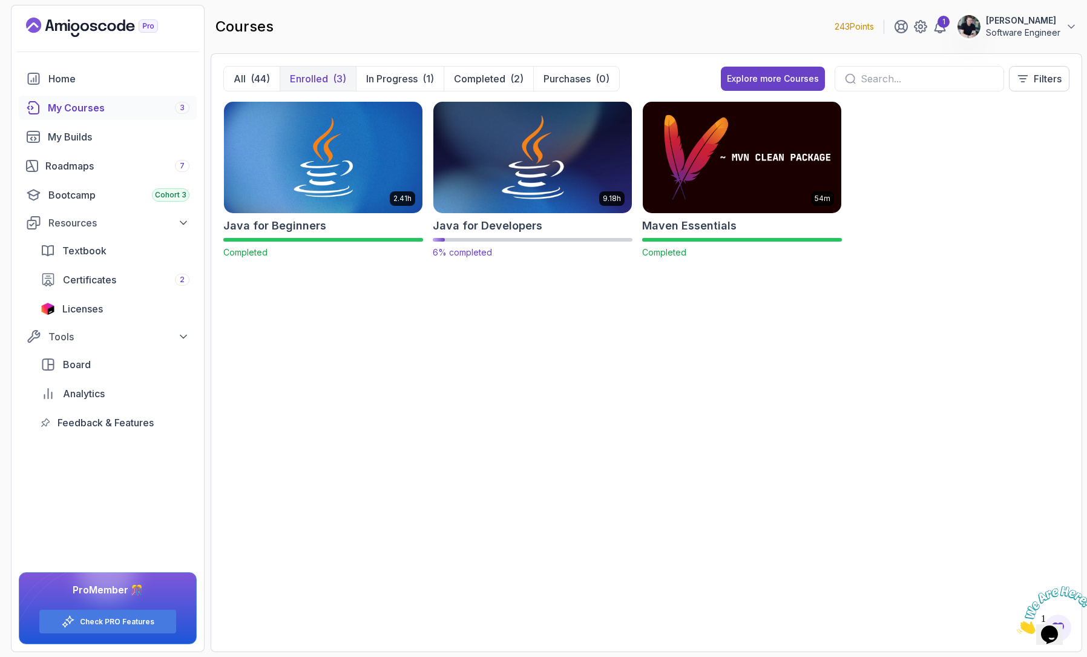
click at [501, 153] on img at bounding box center [532, 157] width 208 height 117
